Goal: Transaction & Acquisition: Purchase product/service

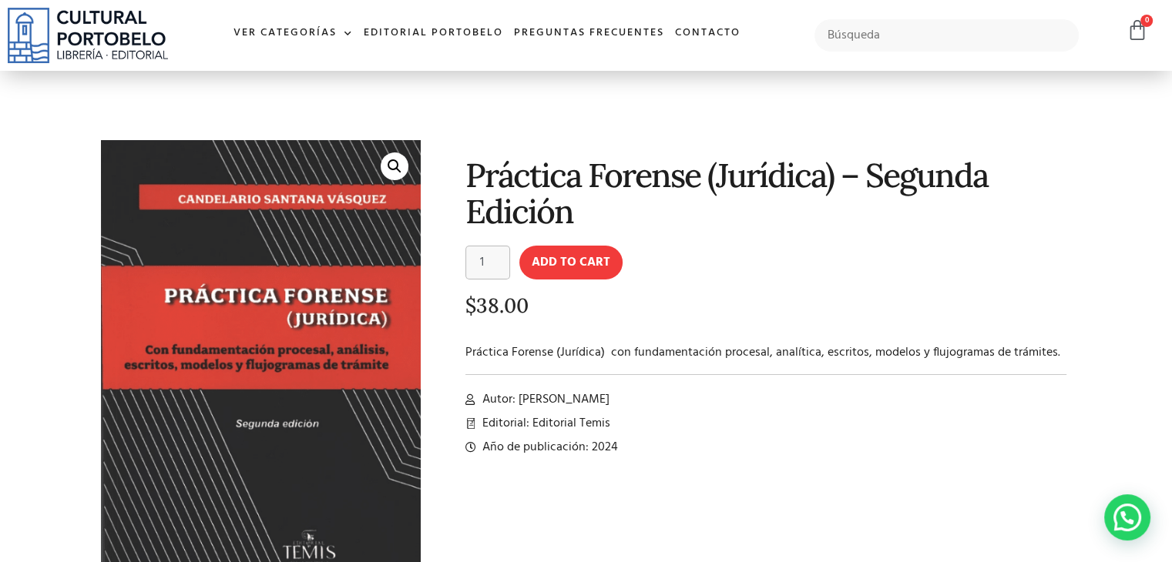
click at [75, 32] on img at bounding box center [88, 35] width 160 height 55
